Goal: Information Seeking & Learning: Find specific fact

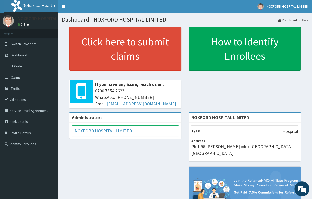
click at [122, 7] on nav "Toggle navigation NOXFORD HOSPITAL LIMITED NOXFORD HOSPITAL LIMITED - noxford_h…" at bounding box center [185, 6] width 254 height 13
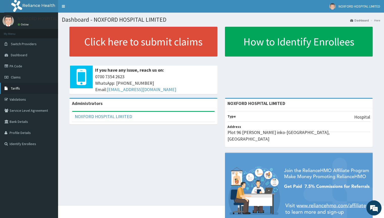
click at [36, 91] on link "Tariffs" at bounding box center [29, 88] width 58 height 11
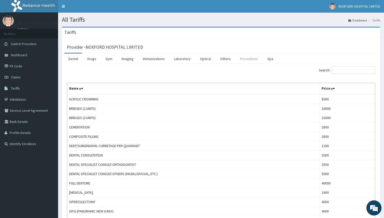
click at [242, 60] on link "Procedures" at bounding box center [249, 59] width 26 height 11
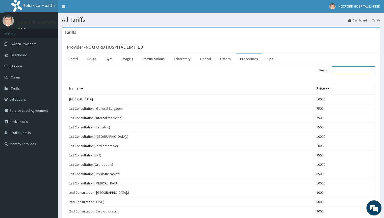
click at [350, 70] on input "Search:" at bounding box center [353, 70] width 43 height 8
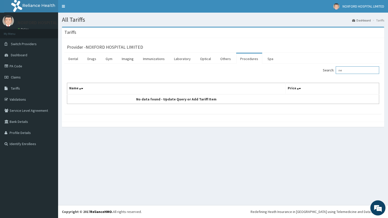
type input "n"
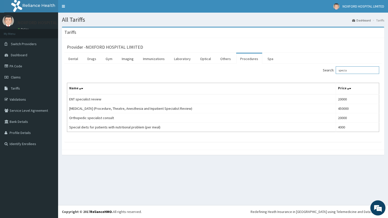
type input "specia"
click at [252, 59] on link "Procedures" at bounding box center [249, 59] width 26 height 11
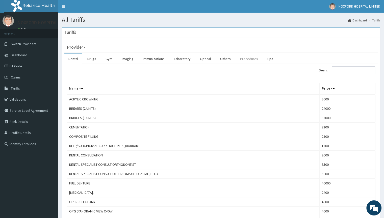
click at [251, 61] on link "Procedures" at bounding box center [249, 59] width 26 height 11
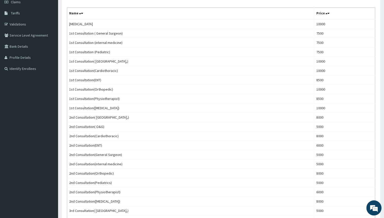
scroll to position [71, 0]
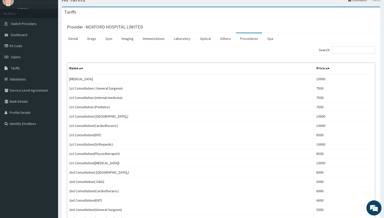
scroll to position [20, 0]
click at [347, 48] on input "Search:" at bounding box center [353, 50] width 43 height 8
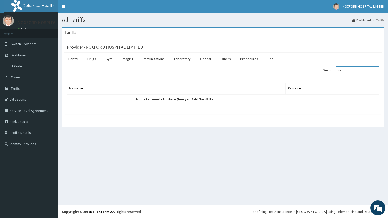
type input "r"
click at [352, 70] on input "nephro" at bounding box center [356, 70] width 43 height 8
type input "n"
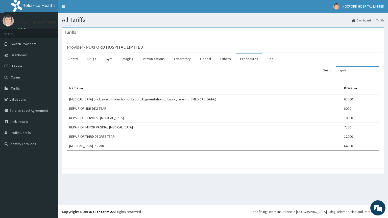
click at [351, 70] on input "repair" at bounding box center [356, 70] width 43 height 8
type input "r"
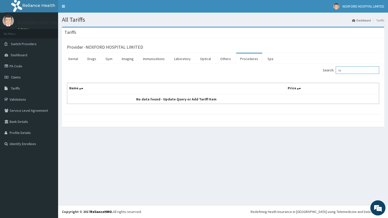
type input "l"
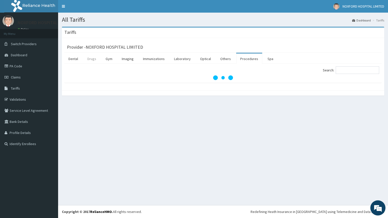
click at [92, 62] on link "Drugs" at bounding box center [91, 59] width 17 height 11
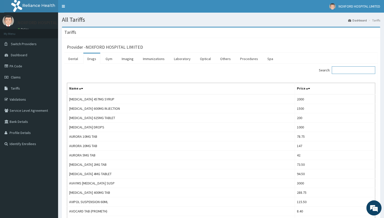
click at [357, 68] on input "Search:" at bounding box center [353, 70] width 43 height 8
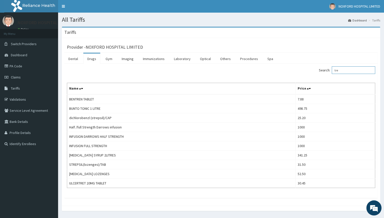
click at [343, 72] on input "tre" at bounding box center [353, 70] width 43 height 8
type input "t"
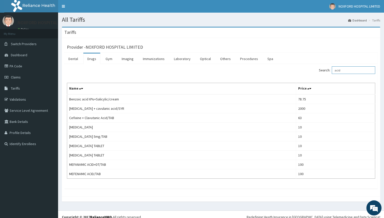
type input "acid"
click at [304, 41] on div "Provider - NOXFORD HOSPITAL LIMITED" at bounding box center [220, 46] width 313 height 12
click at [17, 66] on link "PA Code" at bounding box center [29, 66] width 58 height 11
